Goal: Information Seeking & Learning: Learn about a topic

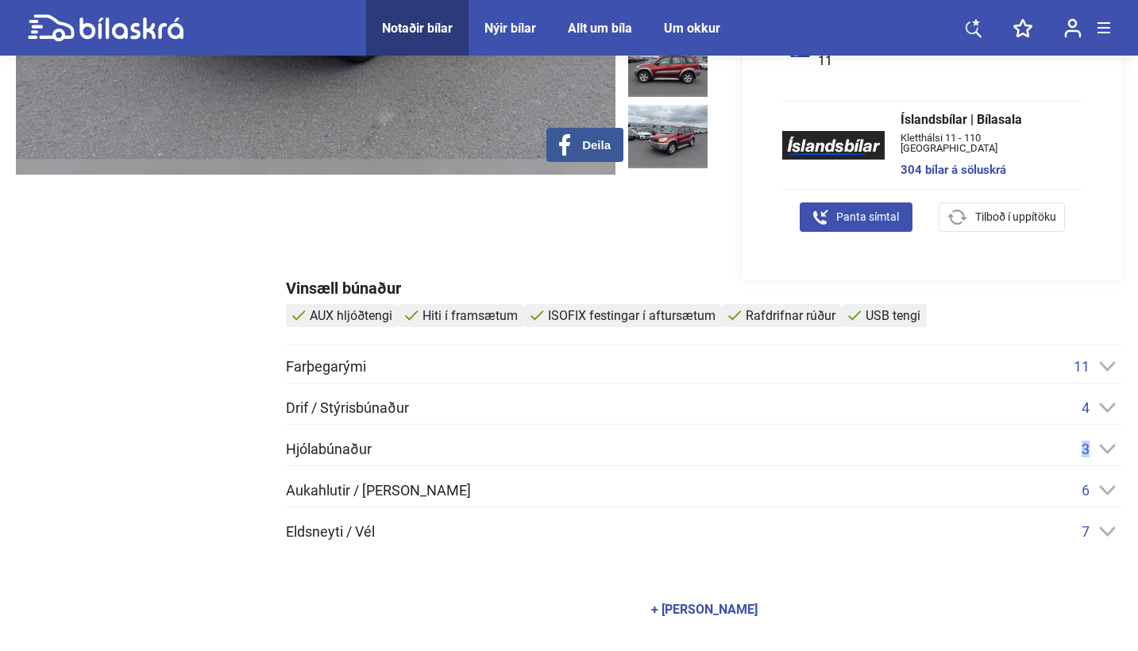
scroll to position [450, 0]
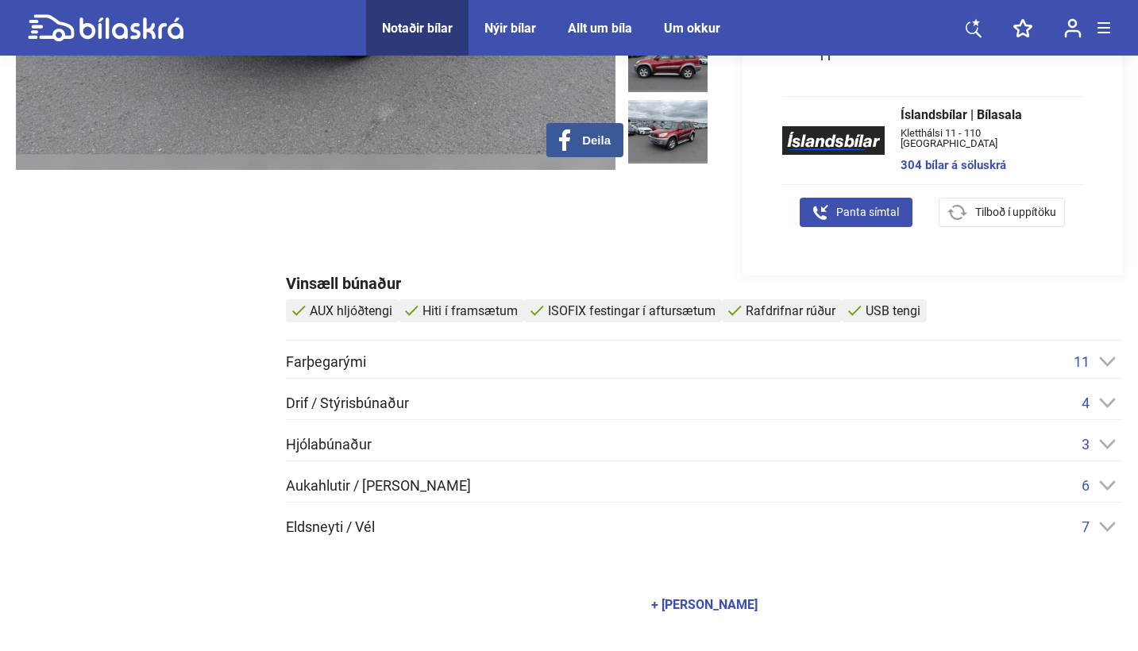
click at [649, 342] on div "Vinsæll búnaður AUX hljóðtengi Hiti í framsætum ISOFIX festingar í aftursætum R…" at bounding box center [704, 452] width 836 height 352
click at [1088, 361] on span "11" at bounding box center [1082, 362] width 16 height 17
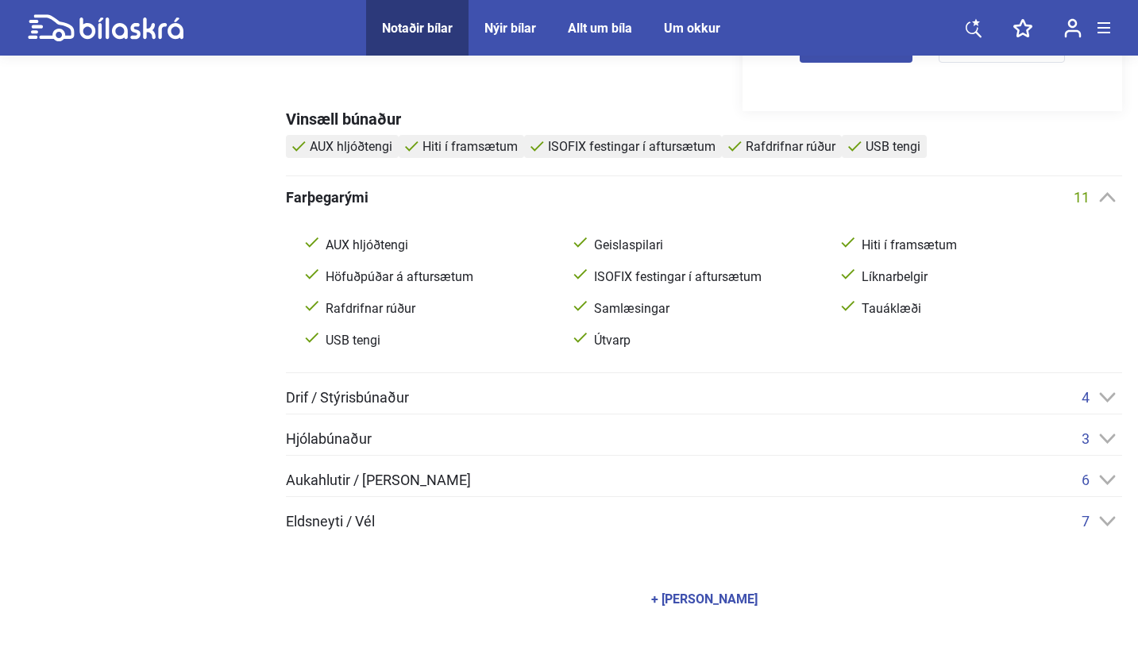
scroll to position [624, 0]
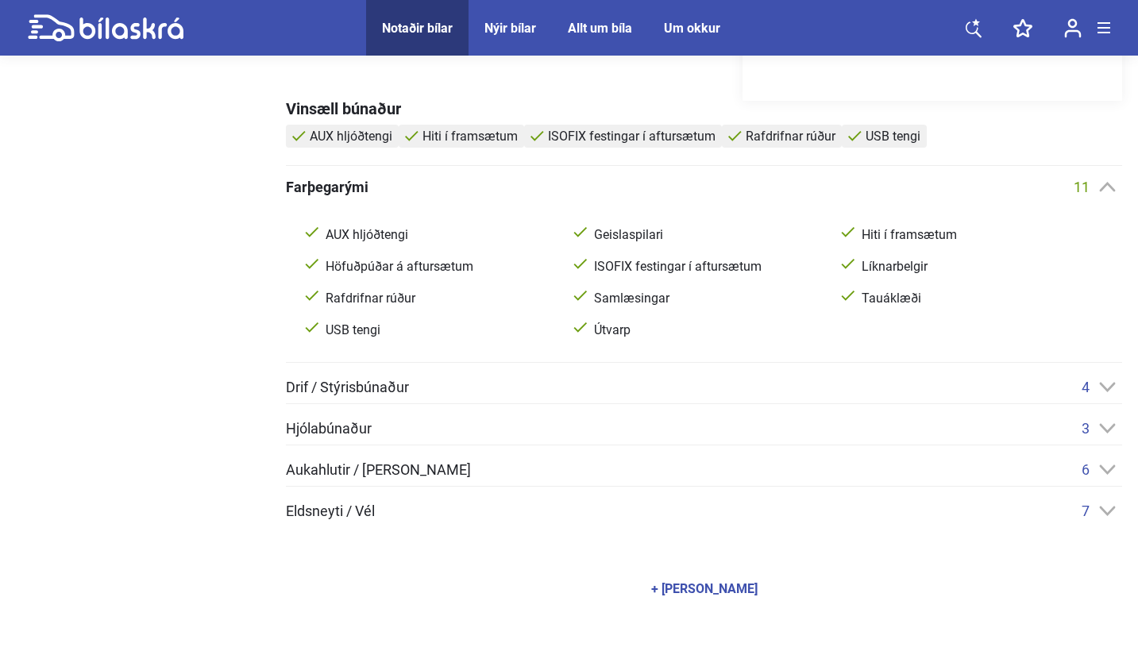
click at [1080, 469] on div "Aukahlutir / [PERSON_NAME] 6" at bounding box center [704, 470] width 836 height 17
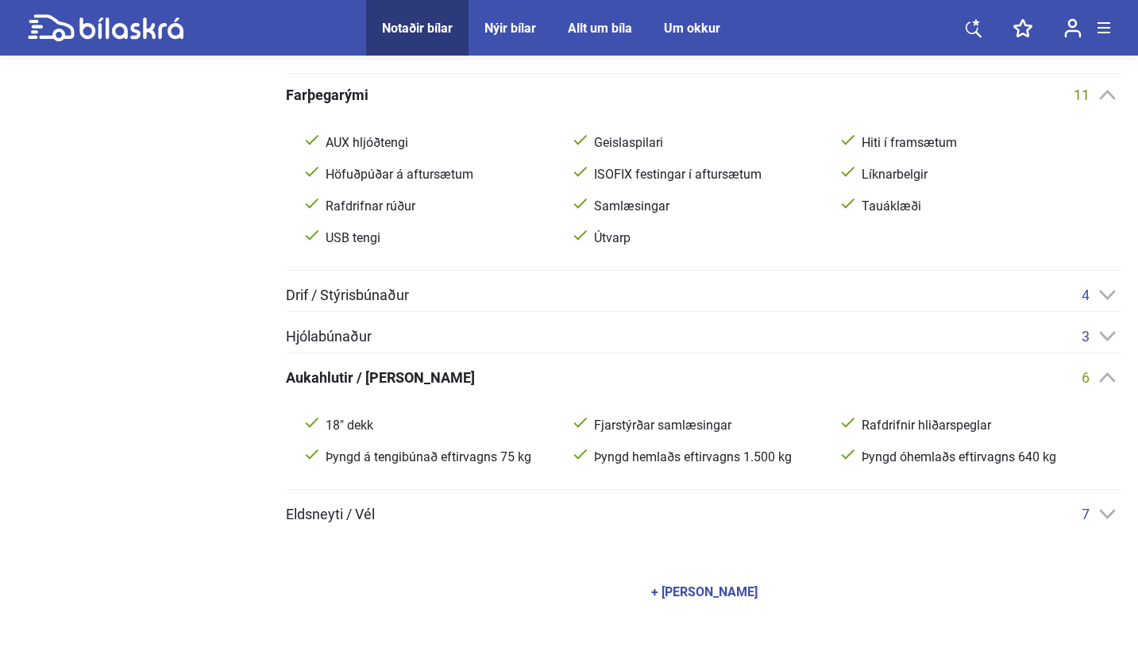
scroll to position [738, 0]
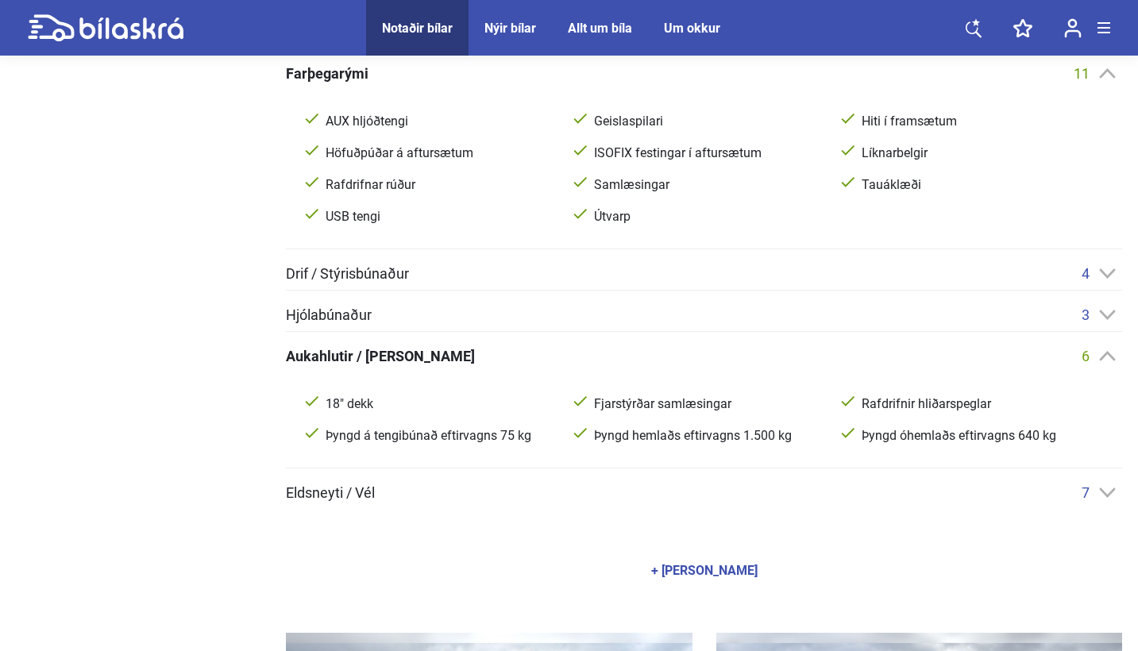
click at [839, 482] on div "Farþegarými 11 AUX hljóðtengi Geislaspilari Hiti í framsætum Höfuðpúðar á aftur…" at bounding box center [704, 283] width 836 height 436
click at [1088, 481] on div "Farþegarými 11 AUX hljóðtengi Geislaspilari Hiti í framsætum Höfuðpúðar á aftur…" at bounding box center [704, 283] width 836 height 436
click at [1106, 492] on icon at bounding box center [1107, 493] width 17 height 10
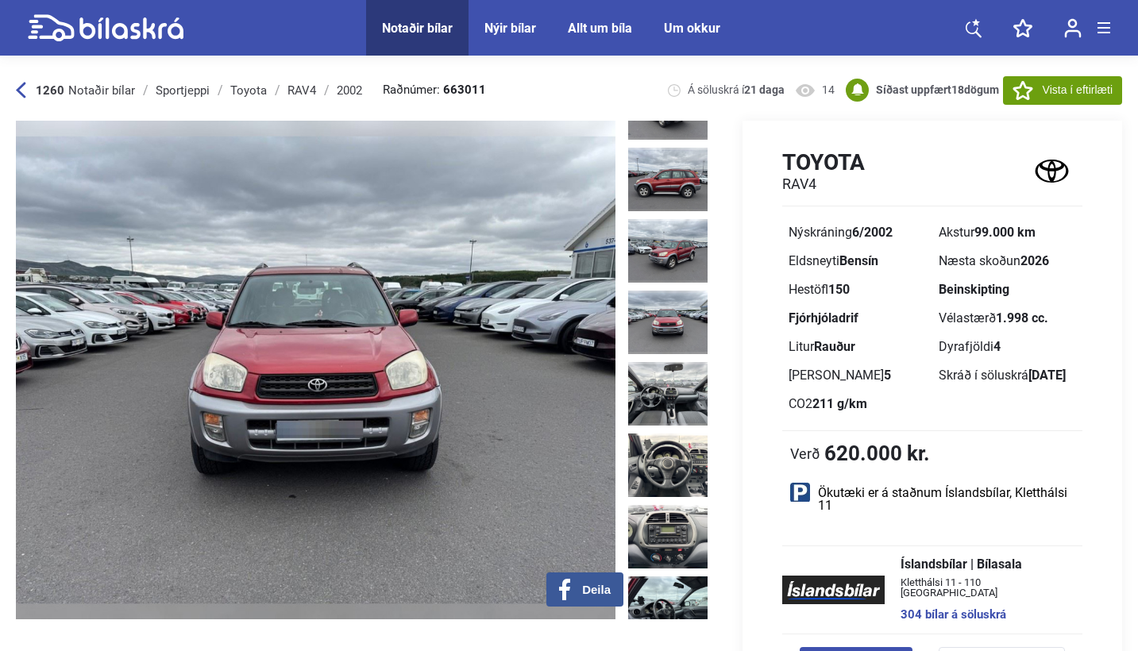
scroll to position [0, 0]
click at [453, 86] on b "663011" at bounding box center [464, 90] width 43 height 12
click at [139, 29] on icon at bounding box center [106, 28] width 156 height 28
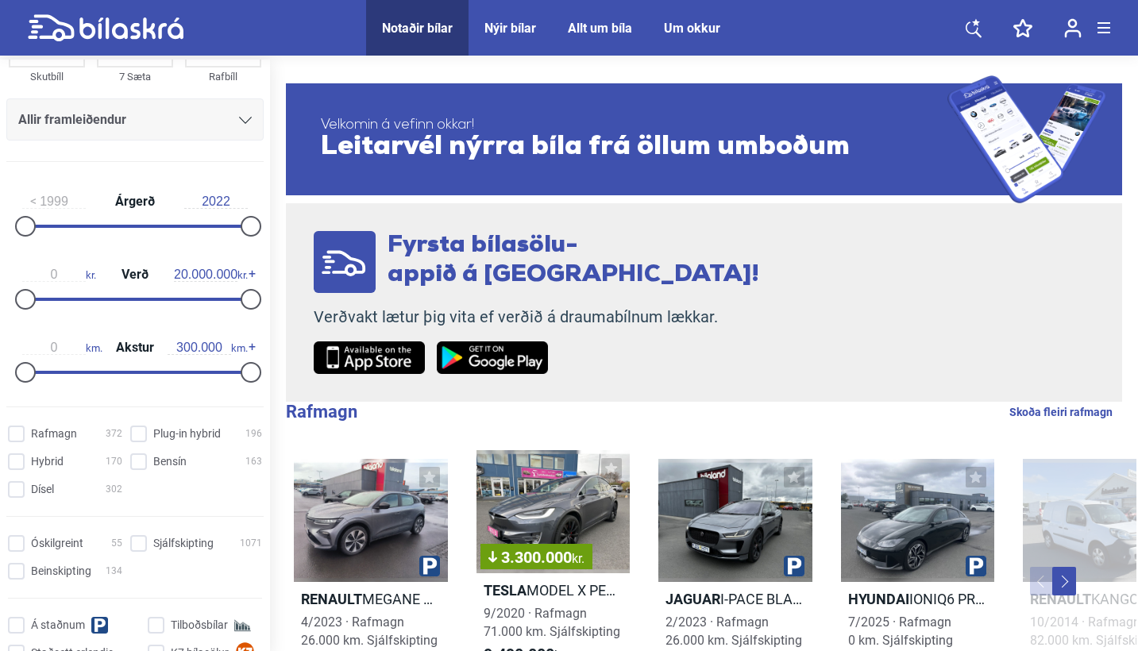
scroll to position [177, 0]
click at [240, 118] on icon at bounding box center [245, 119] width 13 height 7
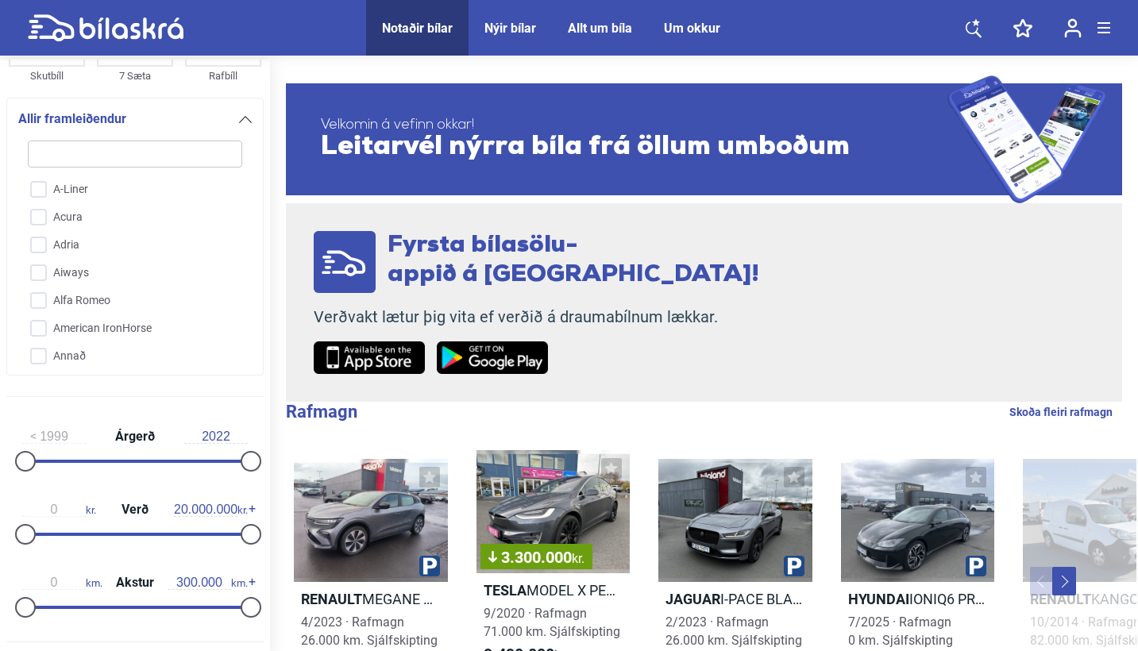
type input "t"
checkbox input "false"
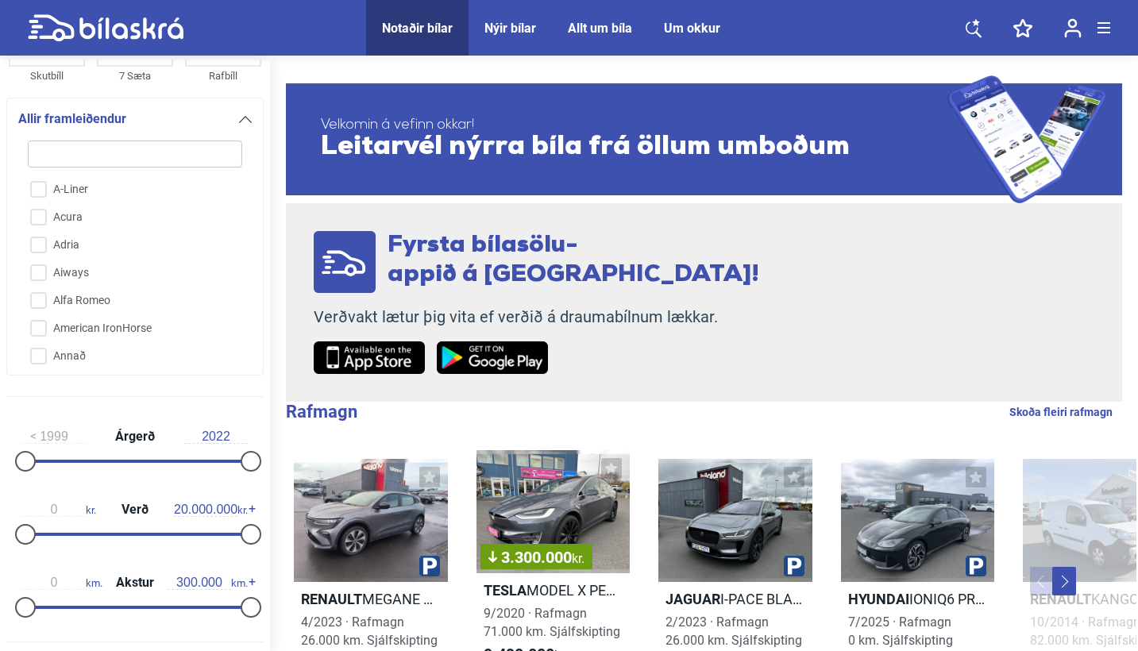
checkbox input "false"
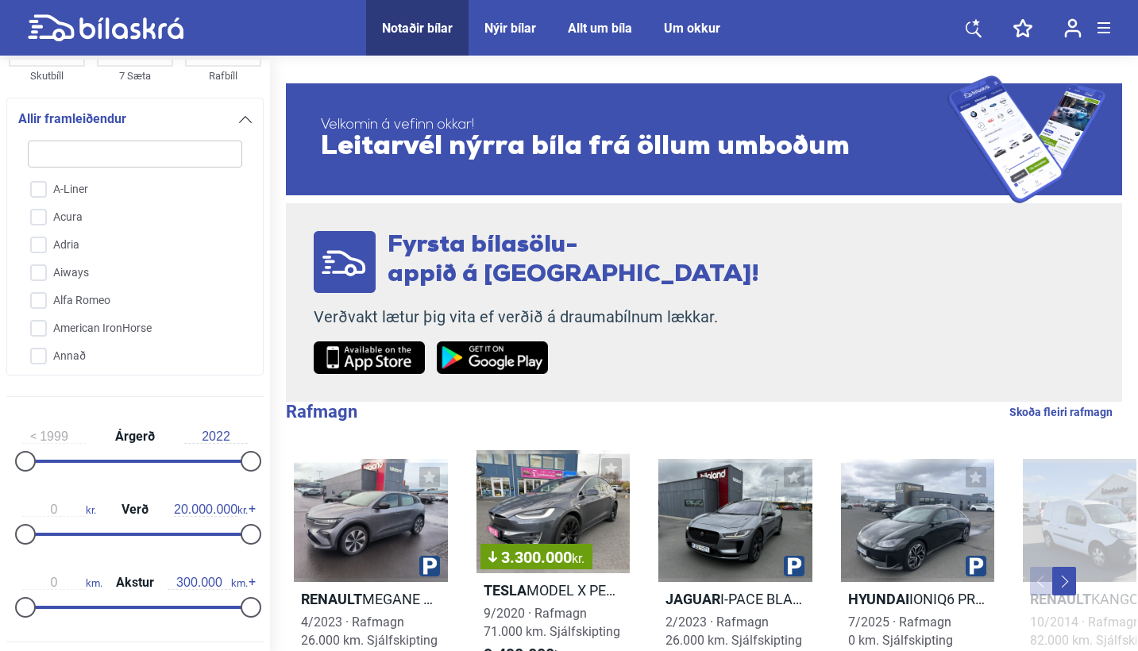
checkbox input "false"
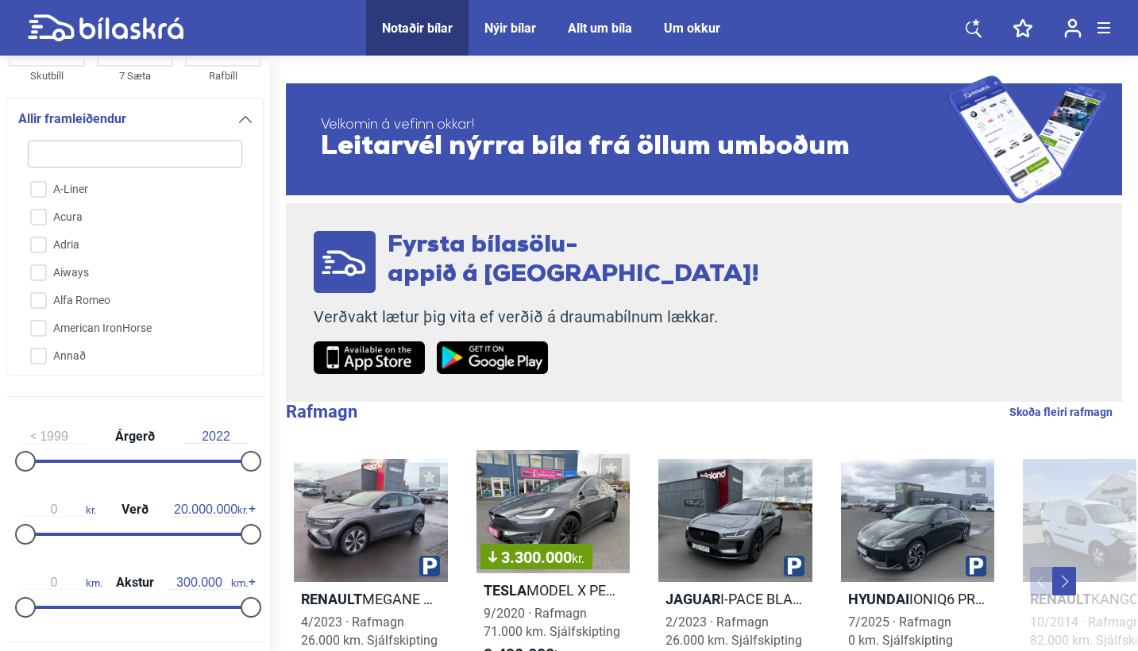
checkbox input "false"
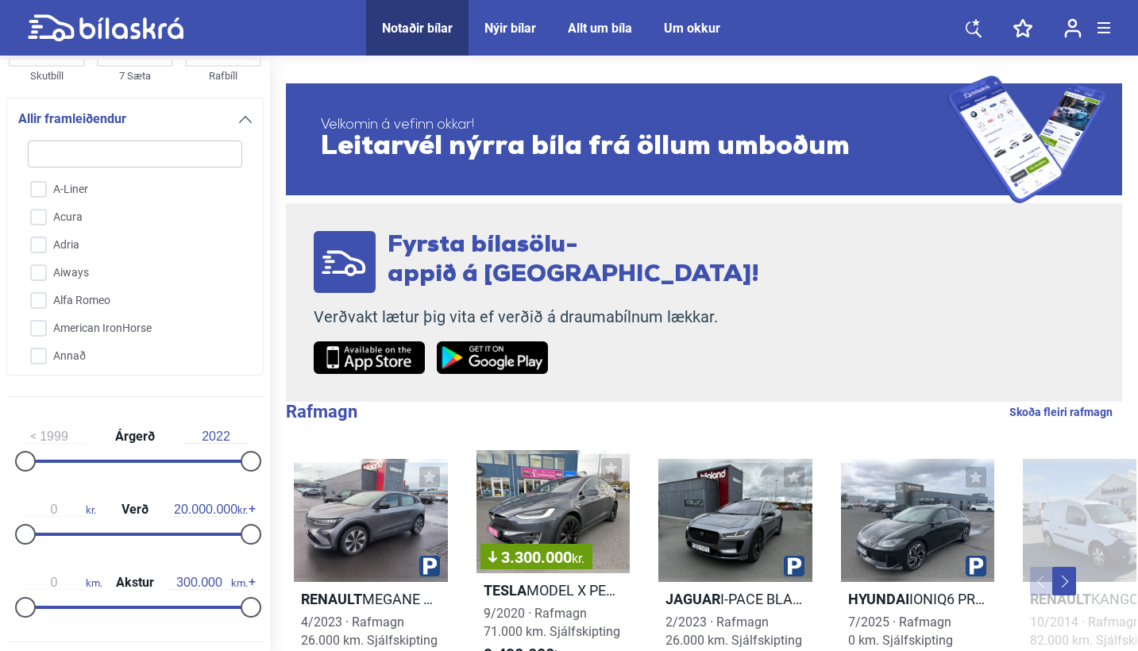
checkbox input "false"
type input "to"
checkbox input "false"
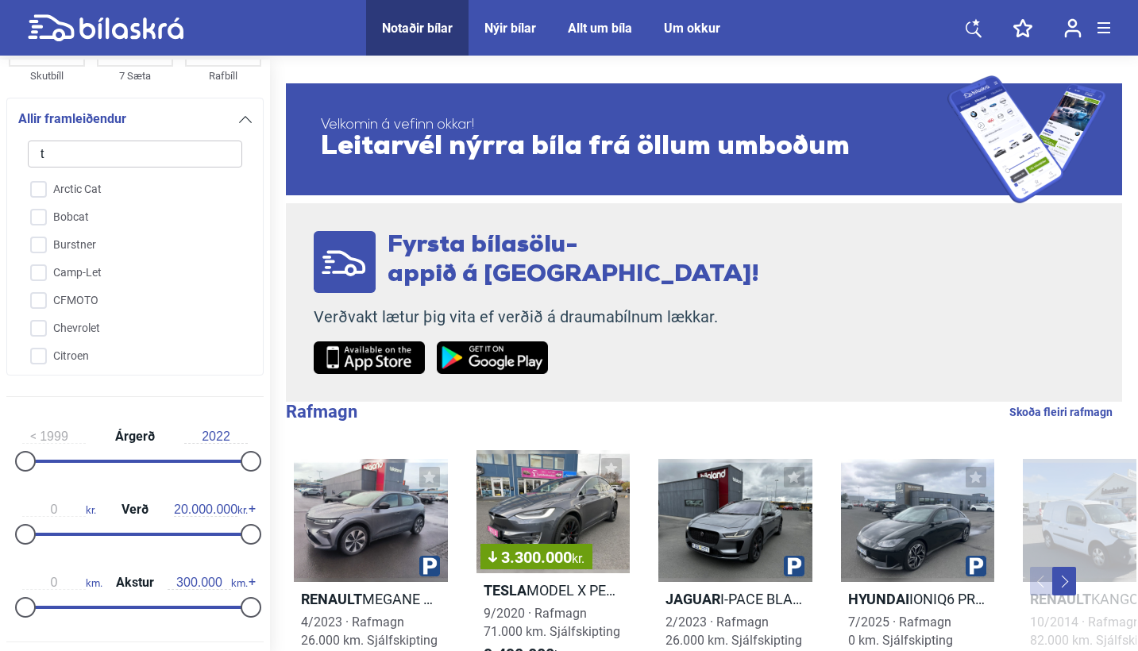
checkbox input "false"
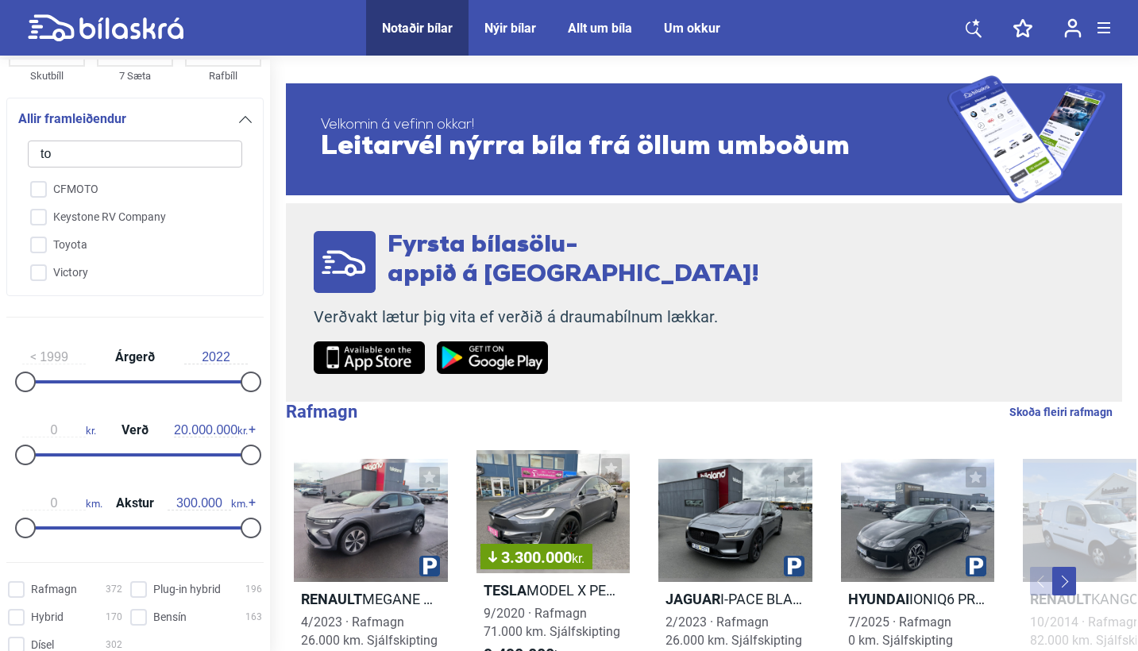
type input "toy"
checkbox input "false"
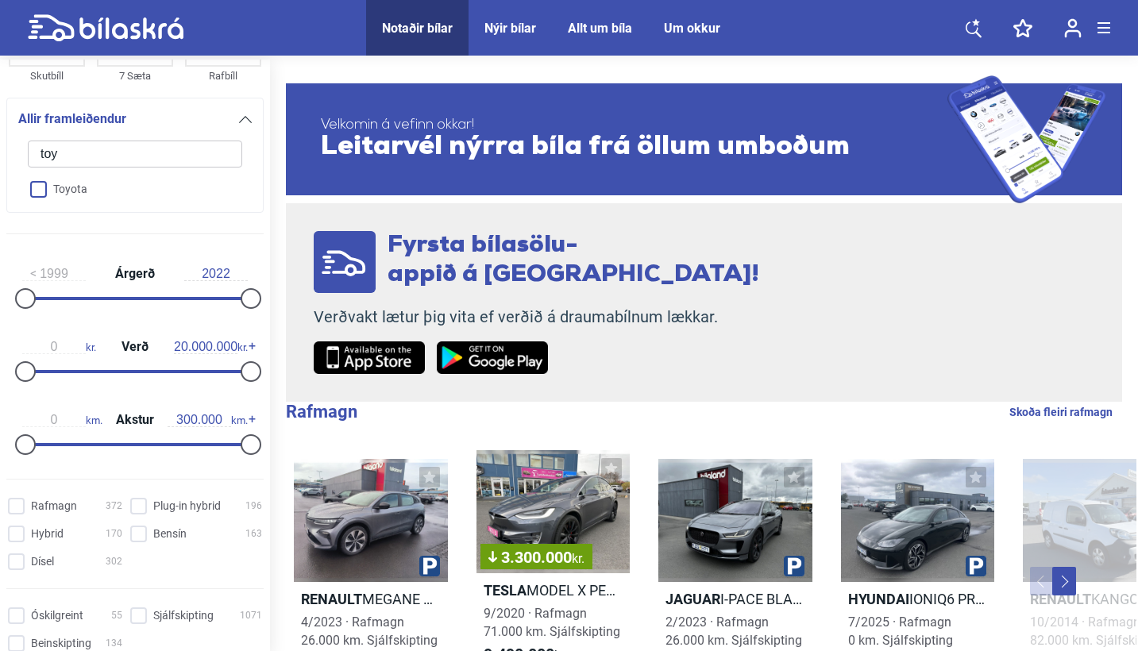
type input "toy"
click at [44, 193] on input "Toyota" at bounding box center [125, 190] width 216 height 28
checkbox input "true"
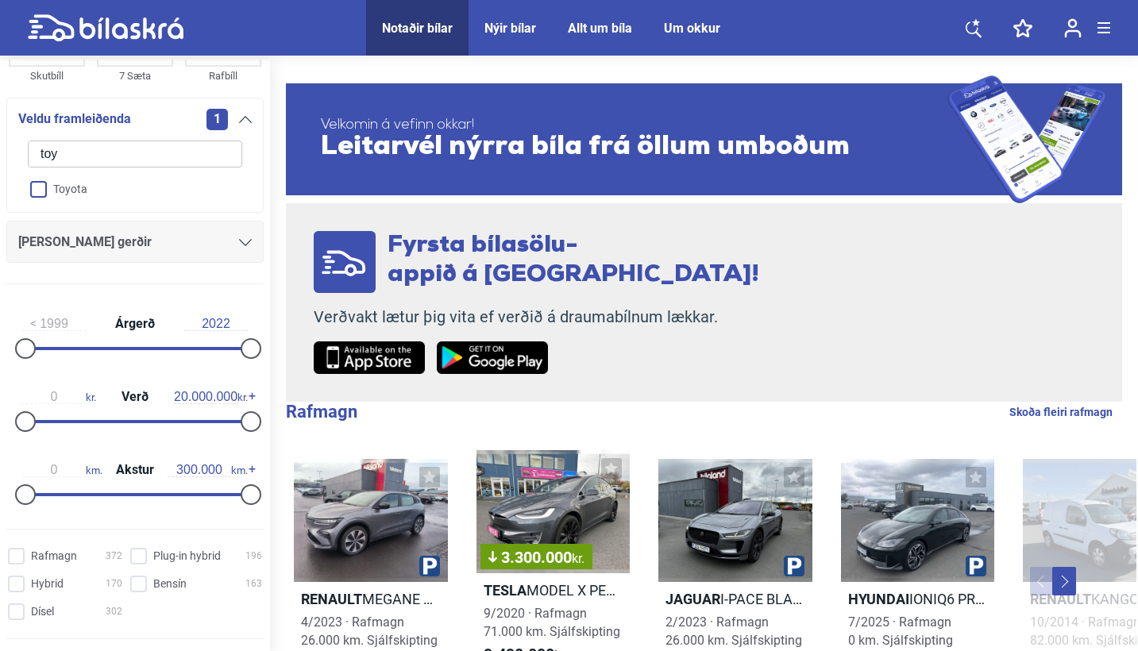
checkbox input "false"
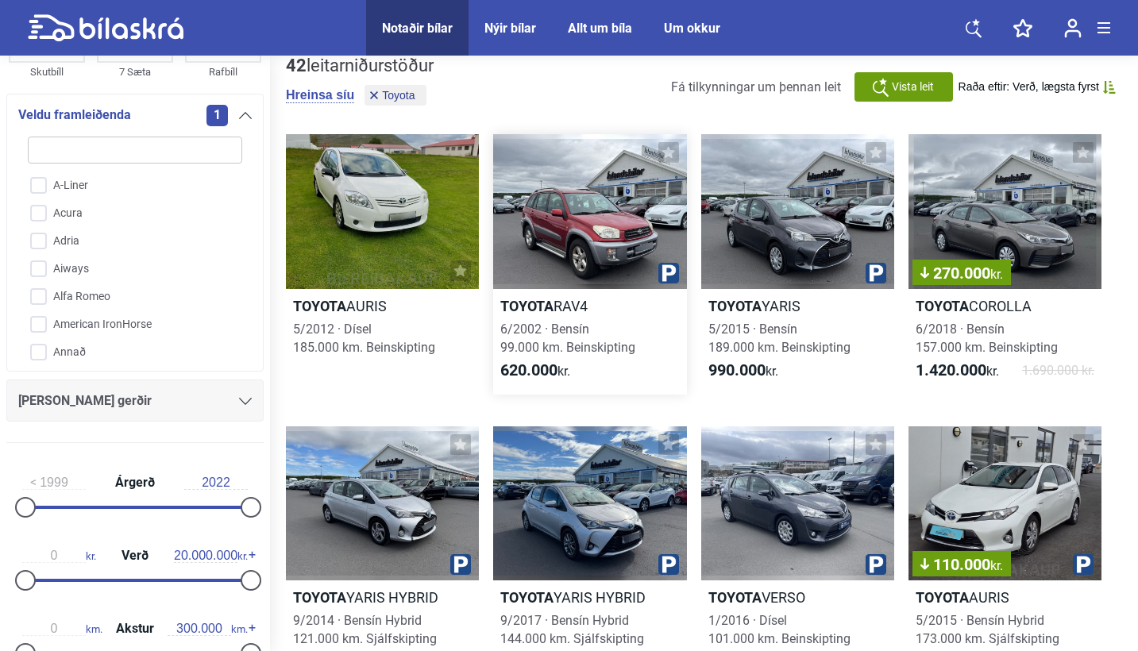
scroll to position [20, 0]
click at [593, 259] on div at bounding box center [589, 211] width 193 height 155
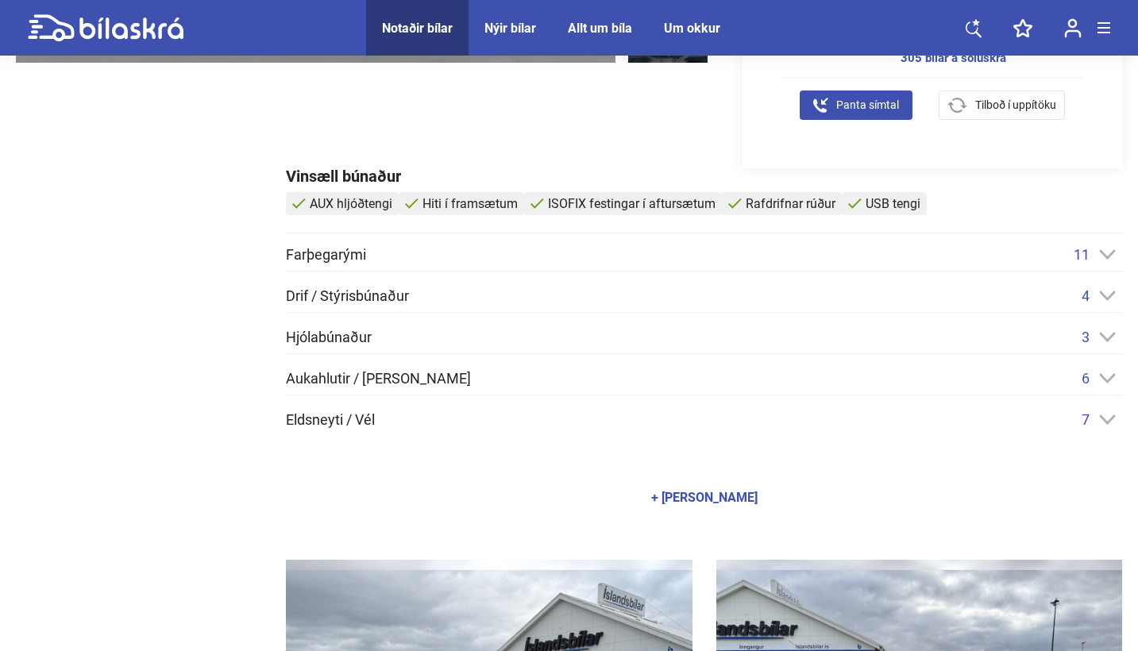
scroll to position [567, 0]
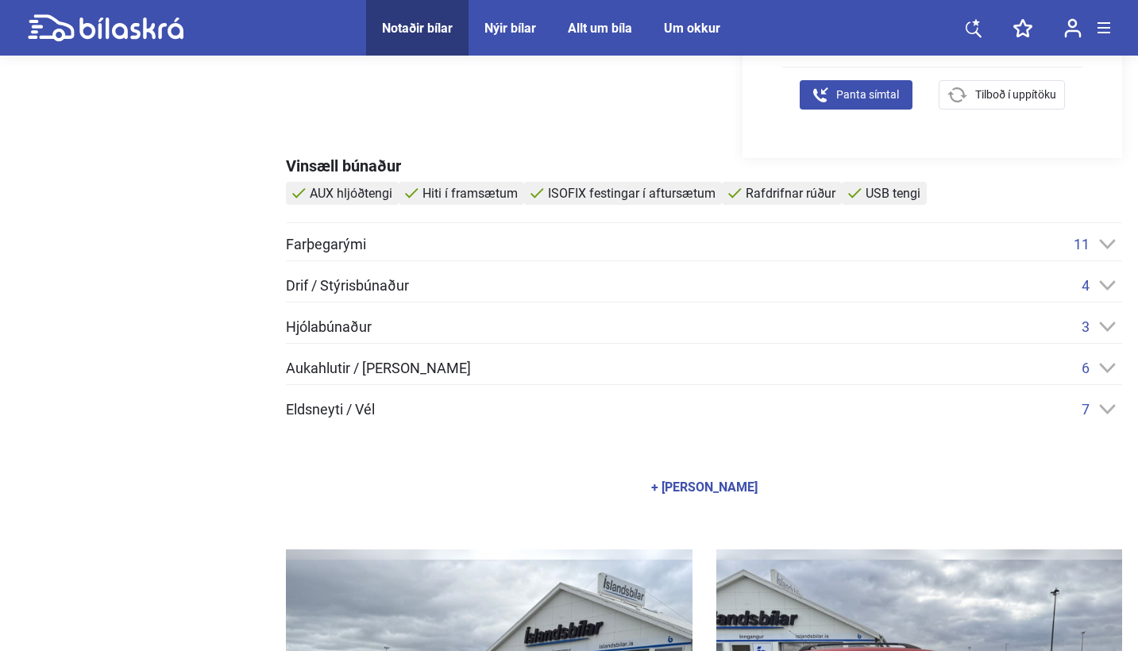
click at [636, 234] on div "Vinsæll búnaður AUX hljóðtengi Hiti í framsætum ISOFIX festingar í aftursætum R…" at bounding box center [704, 334] width 836 height 352
click at [1081, 245] on span "11" at bounding box center [1082, 244] width 16 height 17
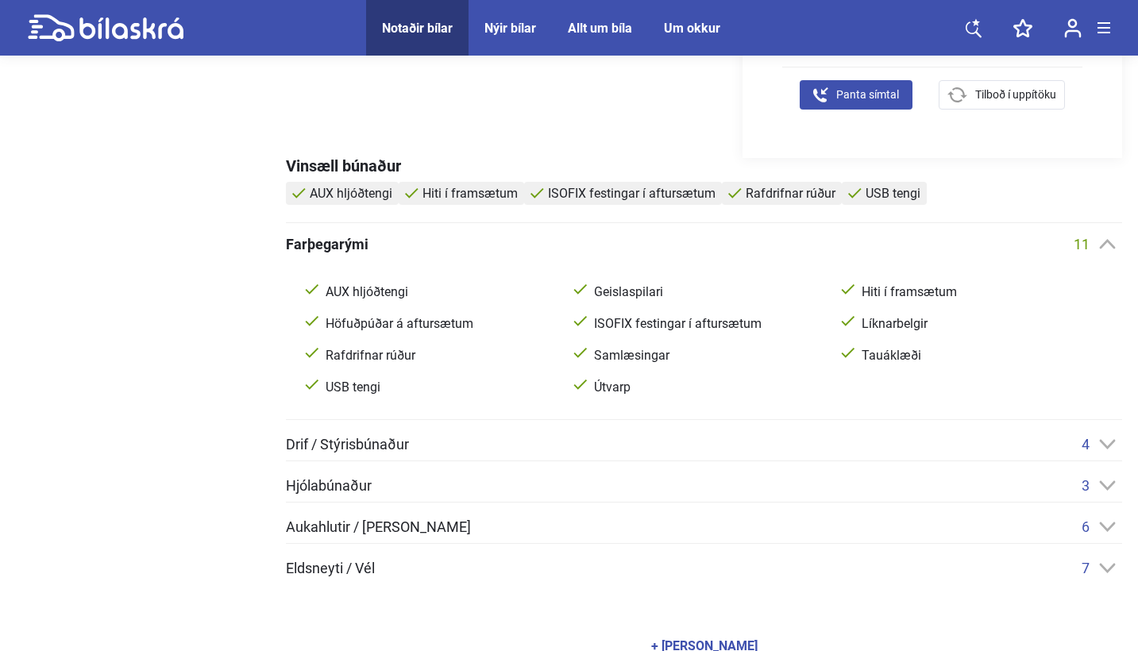
click at [1097, 447] on div "4" at bounding box center [1102, 444] width 41 height 17
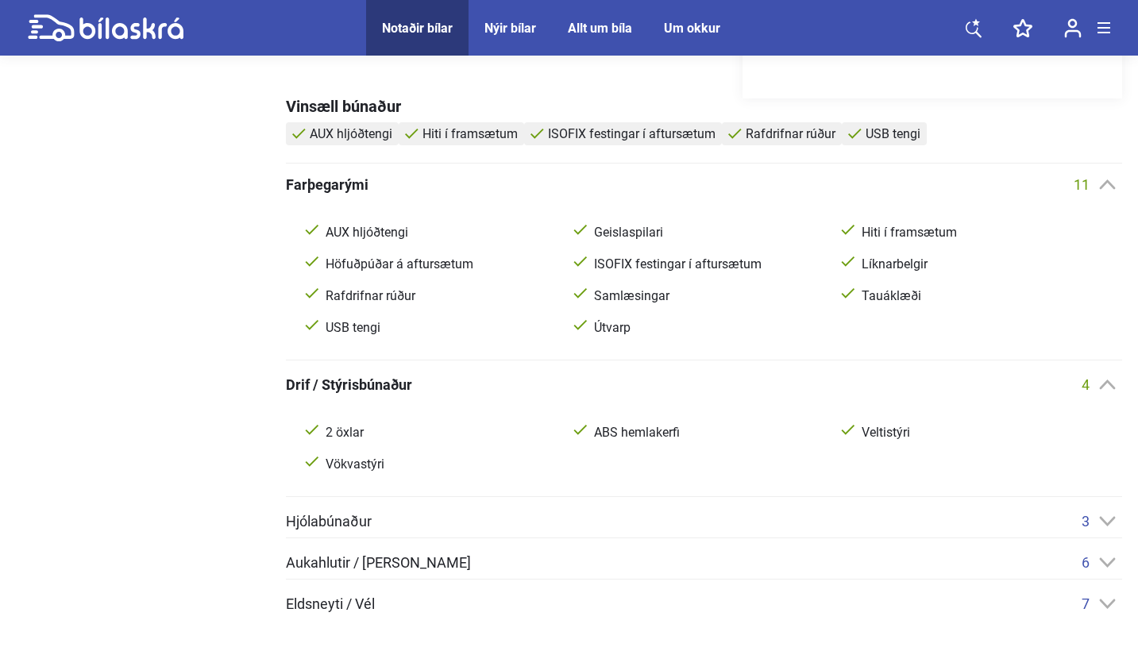
scroll to position [597, 0]
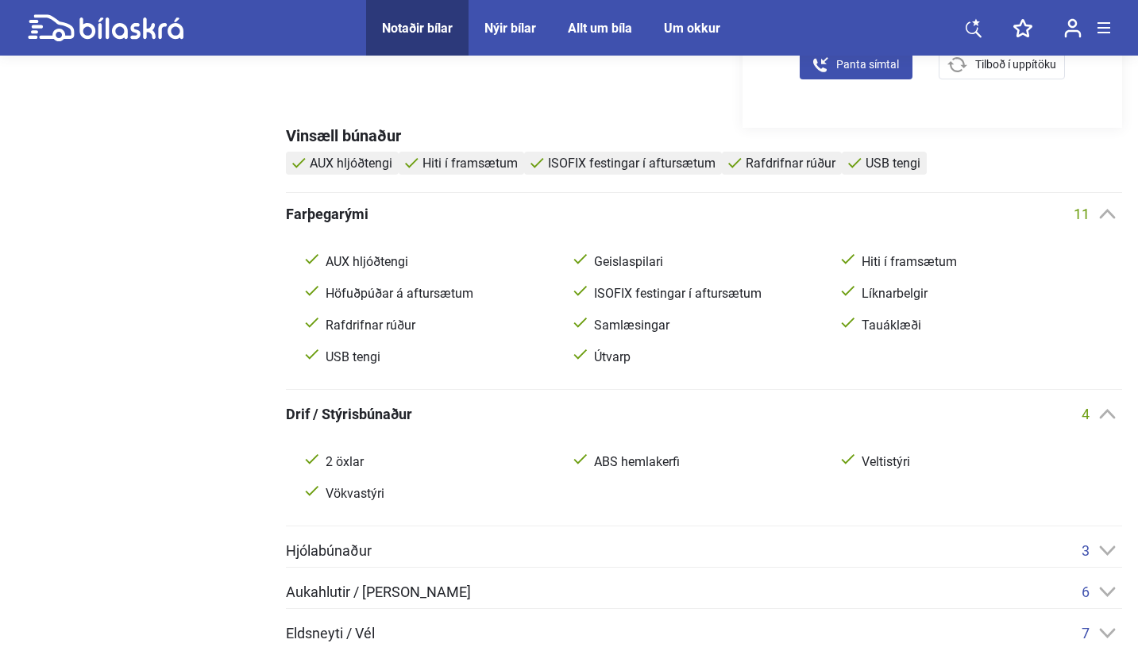
click at [1100, 209] on icon at bounding box center [1107, 214] width 17 height 10
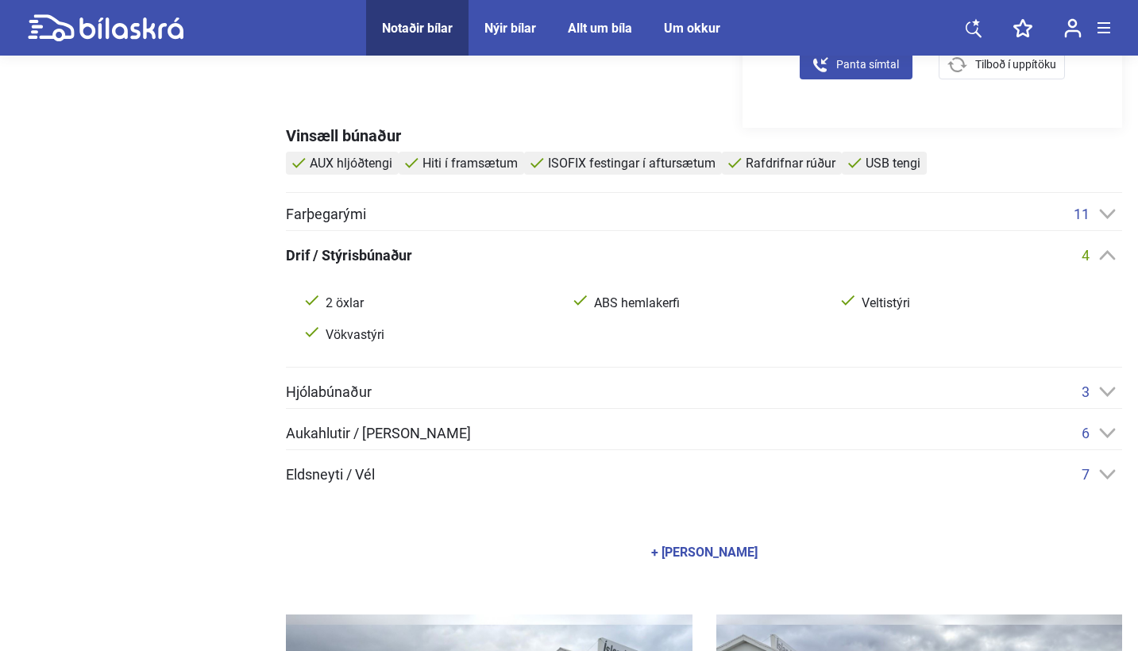
click at [1098, 432] on div "6" at bounding box center [1102, 433] width 41 height 17
